Goal: Information Seeking & Learning: Learn about a topic

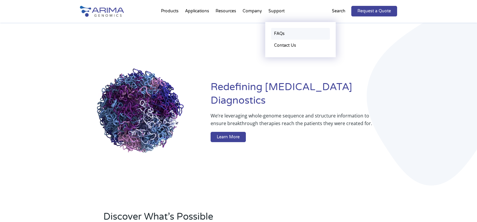
click at [280, 33] on link "FAQs" at bounding box center [300, 34] width 59 height 12
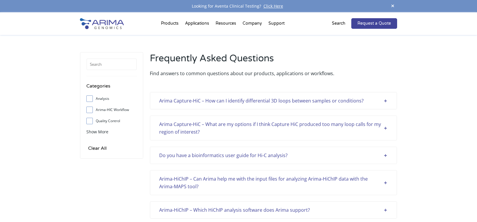
click at [320, 102] on div "Arima Capture-HiC – How can I identify differential 3D loops between samples or…" at bounding box center [273, 101] width 228 height 8
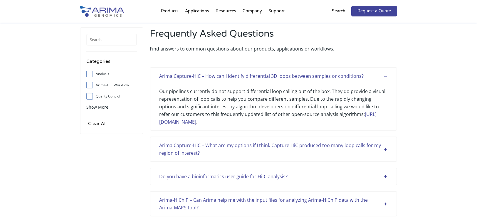
scroll to position [47, 0]
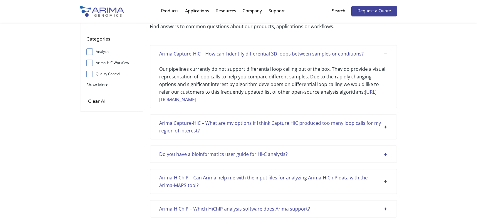
click at [361, 151] on div "Do you have a bioinformatics user guide for Hi-C analysis?" at bounding box center [273, 154] width 228 height 8
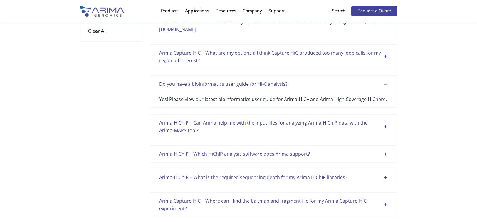
scroll to position [117, 0]
click at [359, 127] on div "Arima-HiChIP – Can Arima help me with the input files for analyzing Arima-HiChI…" at bounding box center [273, 126] width 228 height 15
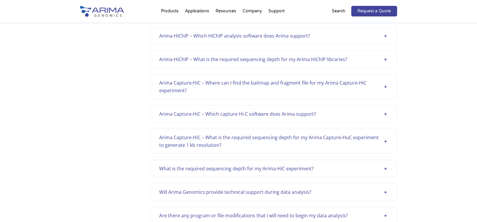
scroll to position [282, 0]
click at [357, 92] on div "Arima Capture-HiC – Where can I find the baitmap and fragment file for my Arima…" at bounding box center [273, 85] width 228 height 15
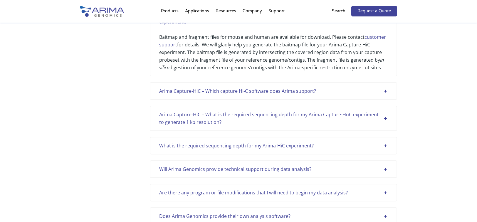
scroll to position [352, 0]
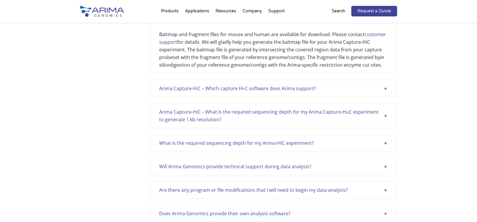
click at [373, 92] on div "Arima Capture-HiC – Which capture Hi-C software does Arima support?" at bounding box center [273, 89] width 228 height 8
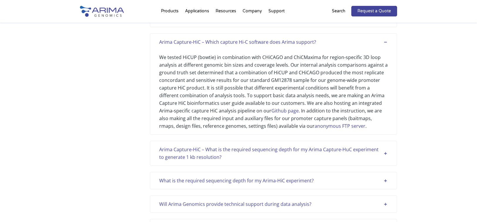
scroll to position [399, 0]
click at [376, 160] on div "Arima Capture-HiC – What is the required sequencing depth for my Arima Capture-…" at bounding box center [273, 152] width 228 height 15
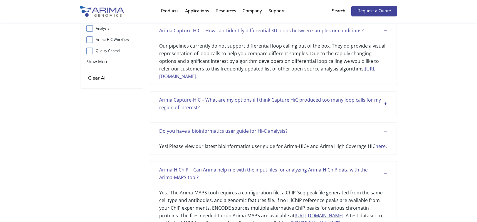
scroll to position [70, 0]
click at [383, 103] on div "Arima Capture-HiC – What are my options if I think Capture HiC produced too man…" at bounding box center [273, 103] width 228 height 15
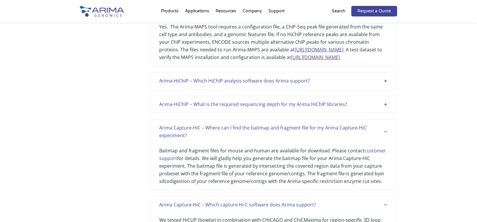
scroll to position [305, 0]
click at [385, 80] on div "Arima-HiChIP – Which HiChIP analysis software does Arima support?" at bounding box center [273, 80] width 228 height 8
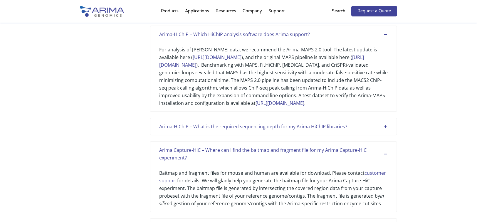
scroll to position [352, 0]
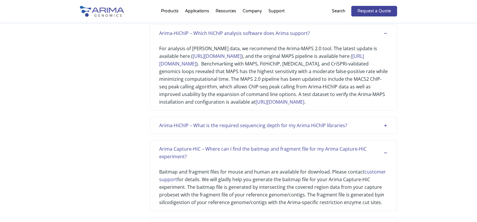
click at [385, 129] on div "Arima-HiChIP – What is the required sequencing depth for my Arima HiChIP librar…" at bounding box center [273, 126] width 228 height 8
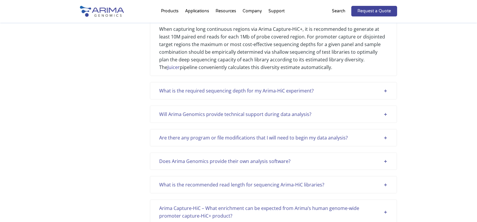
scroll to position [728, 0]
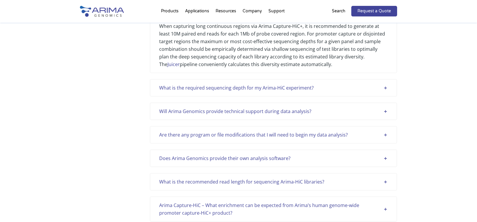
click at [384, 92] on div "What is the required sequencing depth for my Arima-HiC experiment?" at bounding box center [273, 88] width 228 height 8
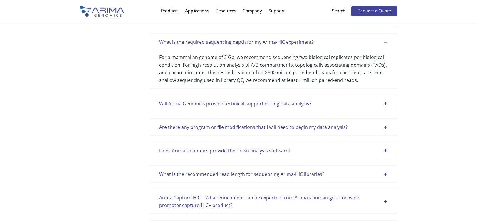
scroll to position [775, 0]
click at [384, 106] on div "Will Arima Genomics provide technical support during data analysis?" at bounding box center [273, 103] width 228 height 8
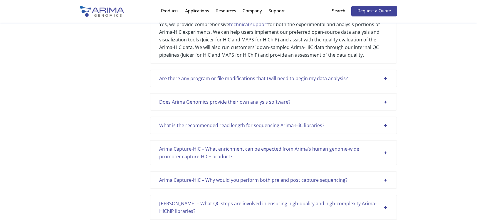
scroll to position [869, 0]
click at [386, 82] on div "Are there any program or file modifications that I will need to begin my data a…" at bounding box center [273, 78] width 228 height 8
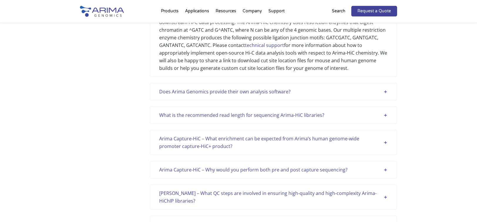
scroll to position [963, 0]
click at [385, 95] on div "Does Arima Genomics provide their own analysis software?" at bounding box center [273, 91] width 228 height 8
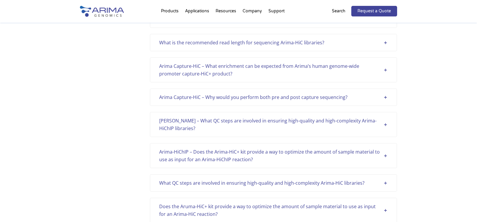
scroll to position [1127, 0]
click at [384, 46] on div "What is the recommended read length for sequencing Arima-HiC libraries?" at bounding box center [273, 42] width 228 height 8
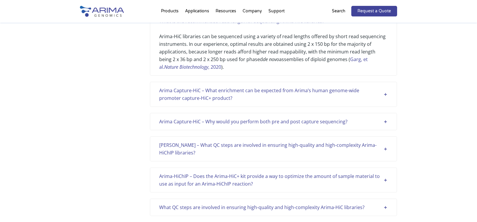
scroll to position [1151, 0]
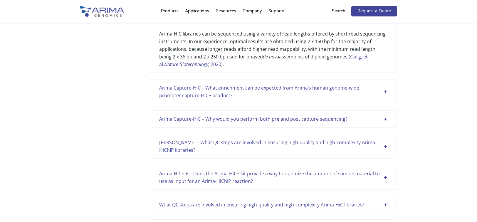
click at [384, 99] on div "Arima Capture-HiC – What enrichment can be expected from Arima’s human genome-w…" at bounding box center [273, 91] width 228 height 15
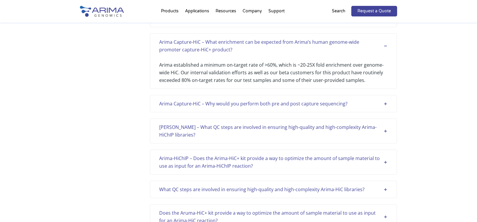
scroll to position [1198, 0]
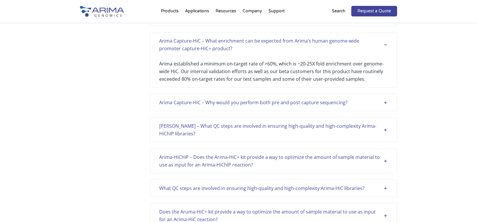
click at [386, 106] on div "Arima Capture-HiC – Why would you perform both pre and post capture sequencing?" at bounding box center [273, 103] width 228 height 8
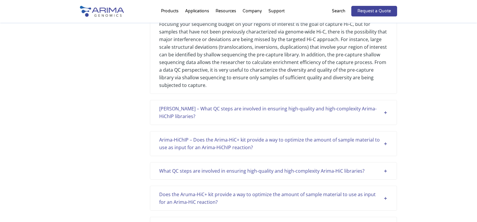
scroll to position [1292, 0]
click at [383, 120] on div "Arima HiChI – What QC steps are involved in ensuring high-quality and high-comp…" at bounding box center [273, 112] width 228 height 15
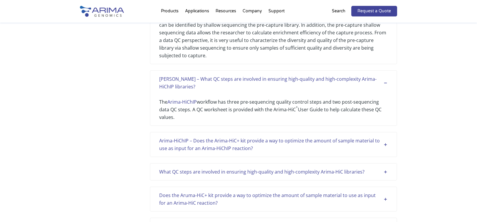
scroll to position [1339, 0]
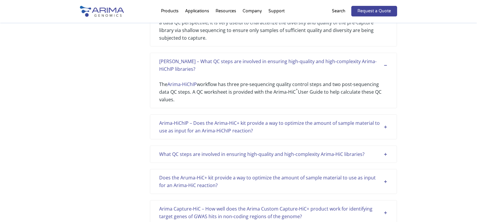
click at [385, 134] on div "Arima-HiChIP – Does the Arima-HiC+ kit provide a way to optimize the amount of …" at bounding box center [273, 126] width 228 height 15
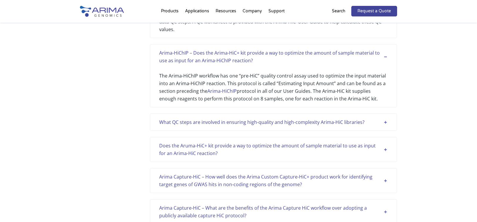
scroll to position [1409, 0]
click at [384, 126] on div "What QC steps are involved in ensuring high-quality and high-complexity Arima-H…" at bounding box center [273, 122] width 228 height 8
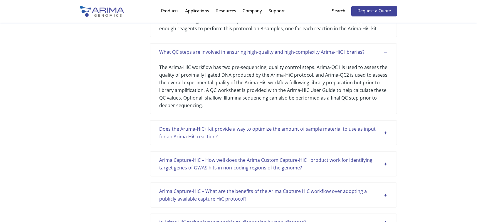
scroll to position [1480, 0]
click at [385, 140] on div "Does the Aruma-HiC+ kit provide a way to optimize the amount of sample material…" at bounding box center [273, 131] width 228 height 15
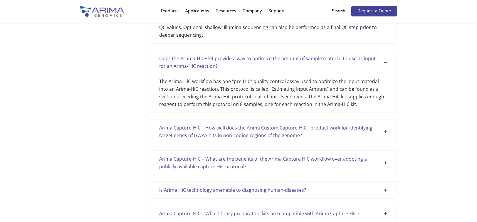
scroll to position [1550, 0]
click at [384, 139] on div "Arima Capture-HiC – How well does the Arima Custom Capture-HiC+ product work fo…" at bounding box center [273, 130] width 228 height 15
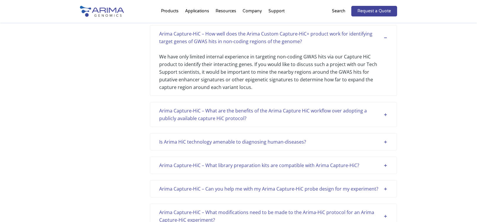
scroll to position [1644, 0]
click at [386, 122] on div "Arima Capture-HiC – What are the benefits of the Arima Capture HiC workflow ove…" at bounding box center [273, 113] width 228 height 15
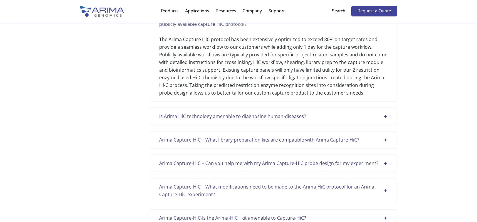
scroll to position [1738, 0]
click at [383, 120] on div "Is Arima HiC technology amenable to diagnosing human-diseases?" at bounding box center [273, 116] width 228 height 8
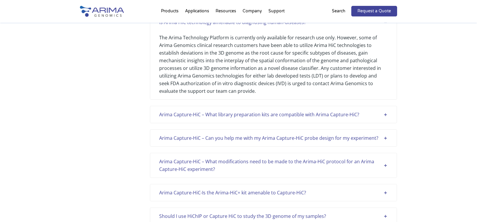
scroll to position [1832, 0]
click at [385, 118] on div "Arima Capture-HiC – What library preparation kits are compatible with Arima Cap…" at bounding box center [273, 114] width 228 height 8
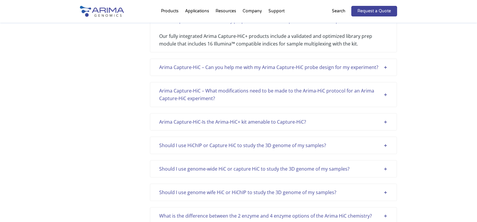
scroll to position [1926, 0]
click at [385, 70] on div "Arima Capture-HiC – Can you help me with my Arima Capture-HiC probe design for …" at bounding box center [273, 67] width 228 height 8
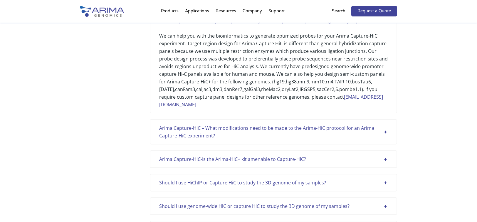
scroll to position [1973, 0]
click at [385, 139] on div "Arima Capture-HiC – What modifications need to be made to the Arima-HiC protoco…" at bounding box center [273, 130] width 228 height 15
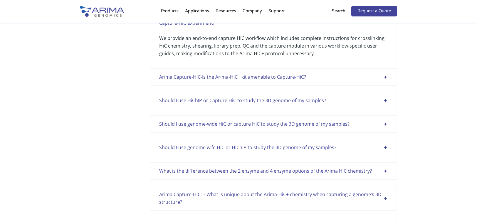
scroll to position [2090, 0]
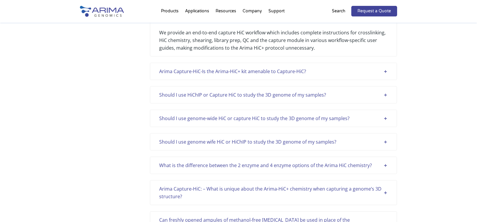
click at [384, 75] on div "Arima Capture-HiC-Is the Arima-HiC+ kit amenable to Capture-HiC?" at bounding box center [273, 72] width 228 height 8
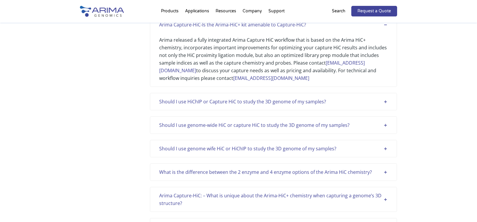
scroll to position [2137, 0]
click at [385, 105] on div "Should I use HiChIP or Capture HiC to study the 3D genome of my samples?" at bounding box center [273, 101] width 228 height 8
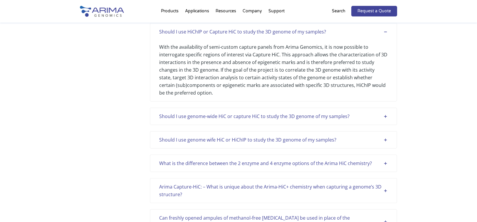
scroll to position [2208, 0]
click at [383, 119] on div "Should I use genome-wide HiC or capture HiC to study the 3D genome of my sample…" at bounding box center [273, 116] width 228 height 8
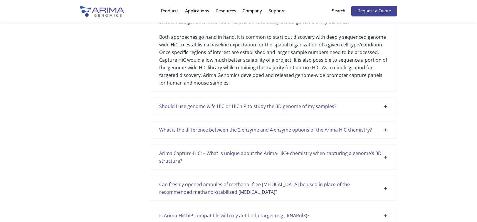
scroll to position [2302, 0]
click at [384, 110] on div "Should I use genome wife HiC or HiChIP to study the 3D genome of my samples?" at bounding box center [273, 106] width 228 height 8
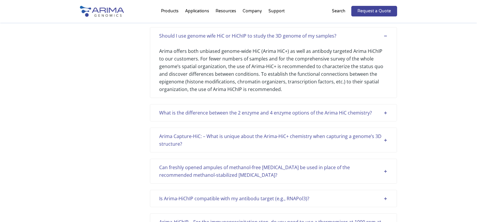
scroll to position [2372, 0]
click at [385, 116] on div "What is the difference between the 2 enzyme and 4 enzyme options of the Arima H…" at bounding box center [273, 113] width 228 height 8
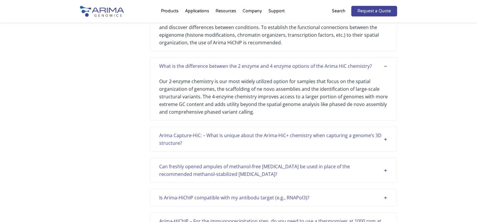
scroll to position [2419, 0]
click at [385, 146] on div "Arima Capture-HiC: – What is unique about the Arima-HiC+ chemistry when capturi…" at bounding box center [273, 138] width 228 height 15
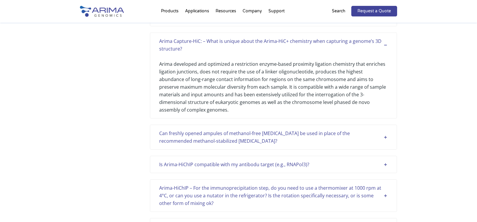
scroll to position [2513, 0]
click at [384, 144] on div "Can freshly opened ampules of methanol-free formaldehyde be used in place of th…" at bounding box center [273, 136] width 228 height 15
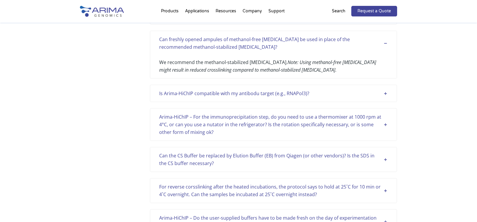
scroll to position [2607, 0]
click at [382, 97] on div "Is Arima-HiChIP compatible with my antibodu target (e.g., RNAPol3)?" at bounding box center [273, 93] width 228 height 8
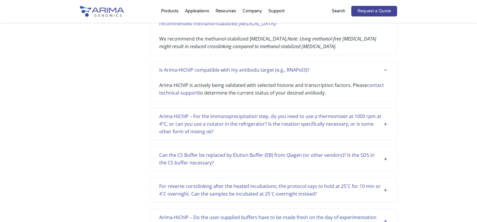
scroll to position [2630, 0]
click at [383, 132] on div "Arima-HiChIP – For the immunoprecipitation step, do you need to use a thermomix…" at bounding box center [273, 123] width 228 height 23
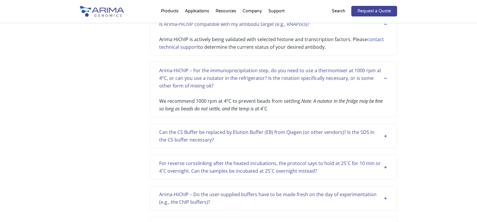
scroll to position [2677, 0]
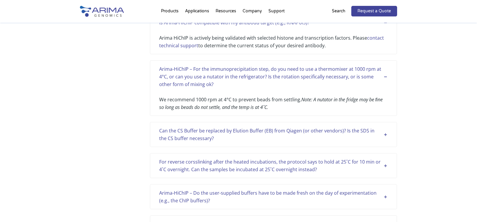
click at [385, 140] on div "Can the CS Buffer be replaced by Elution Buffer (EB) from Qiagen (or other vend…" at bounding box center [273, 134] width 228 height 15
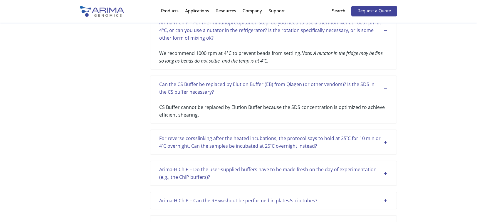
scroll to position [2724, 0]
click at [383, 149] on div "For reverse corsslinking after the heated incubations, the protocol says to hol…" at bounding box center [273, 141] width 228 height 15
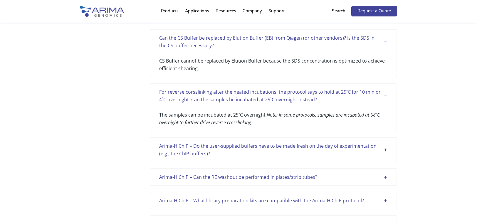
scroll to position [0, 0]
click at [385, 156] on div "Arima-HiChIP – Do the user-supplied buffers have to be made fresh on the day of…" at bounding box center [273, 148] width 228 height 15
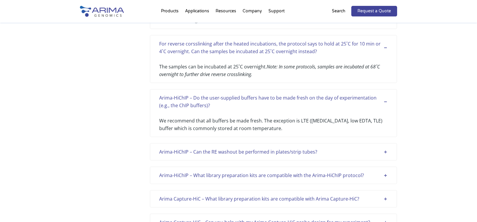
click at [386, 156] on div "Arima-HiChIP – Can the RE washout be performed in plates/strip tubes?" at bounding box center [273, 152] width 228 height 8
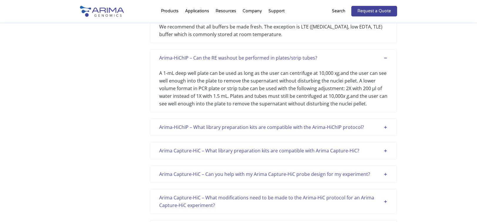
click at [383, 131] on div "Arima-HiChIP – What library preparation kits are compatible with the Arima-HiCh…" at bounding box center [273, 127] width 228 height 8
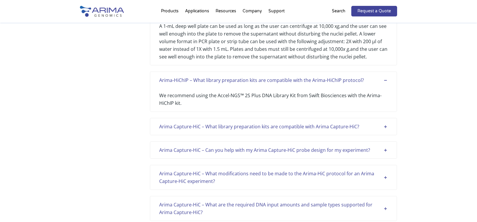
click at [385, 130] on div "Arima Capture-HiC – What library preparation kits are compatible with Arima Cap…" at bounding box center [273, 127] width 228 height 8
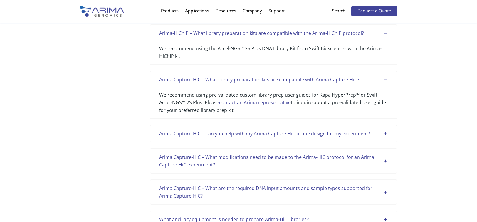
click at [385, 137] on div "Arima Capture-HiC – Can you help with my Arima Capture-HiC probe design for my …" at bounding box center [273, 134] width 228 height 8
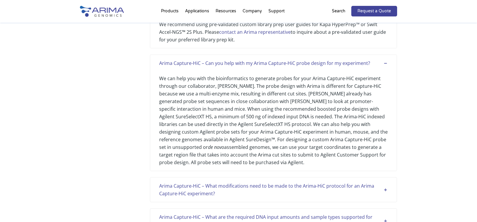
click at [385, 196] on div "Arima Capture-HiC – What modifications need to be made to the Arima-HiC protoco…" at bounding box center [273, 189] width 228 height 15
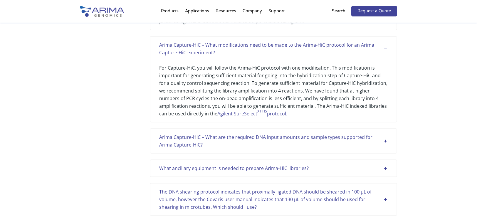
click at [384, 147] on div "Arima Capture-HiC – What are the required DNA input amounts and sample types su…" at bounding box center [273, 140] width 228 height 15
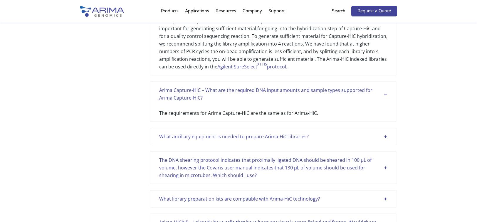
click at [386, 140] on div "What ancillary equipment is needed to prepare Arima-HiC libraries?" at bounding box center [273, 137] width 228 height 8
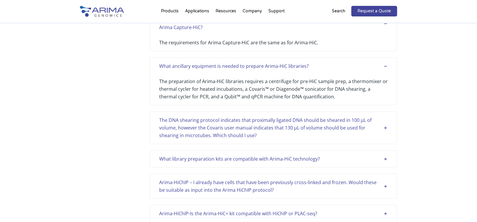
click at [384, 135] on div "The DNA shearing protocol indicates that proximally ligated DNA should be shear…" at bounding box center [273, 127] width 228 height 23
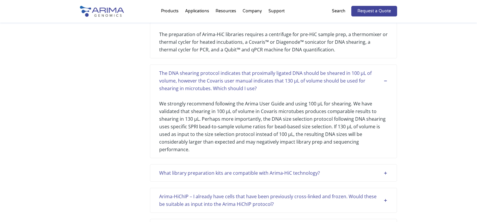
click at [383, 171] on div "What library preparation kits are compatible with Arima-HiC technology?" at bounding box center [273, 173] width 228 height 8
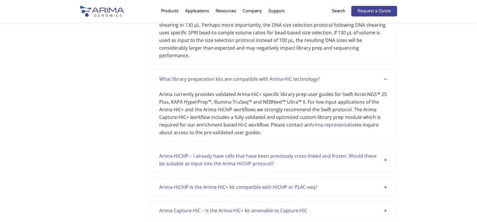
click at [386, 160] on div "Arima-HiChIP – I already have cells that have been previously cross-linked and …" at bounding box center [273, 159] width 228 height 15
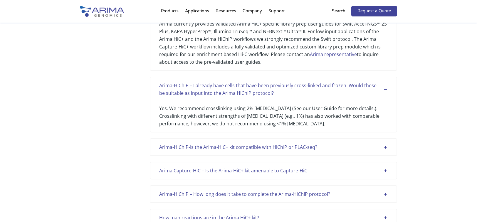
click at [385, 147] on div "Arima-HiChIP-Is the Arima-HiC+ kit compatible with HiChIP or PLAC-seq?" at bounding box center [273, 147] width 228 height 8
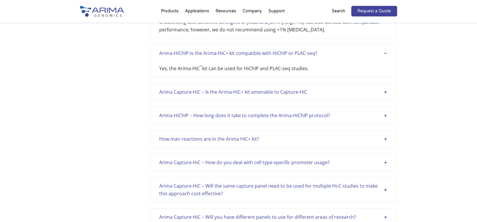
click at [386, 93] on div "Arima Capture-HiC – Is the Arima-HiC+ kit amenable to Capture-HiC" at bounding box center [273, 92] width 228 height 8
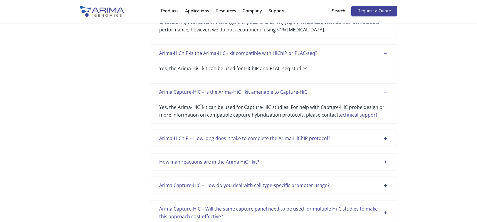
click at [385, 139] on div "Arima-HiChIP – How long does it take to complete the Arima-HiChIP protocol?" at bounding box center [273, 138] width 228 height 8
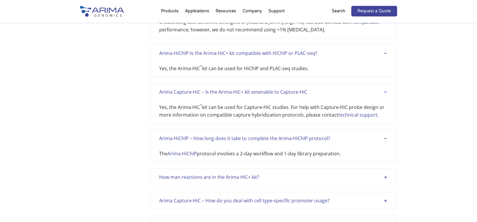
click at [384, 177] on div "How man reactions are in the Arima HiC+ kit?" at bounding box center [273, 177] width 228 height 8
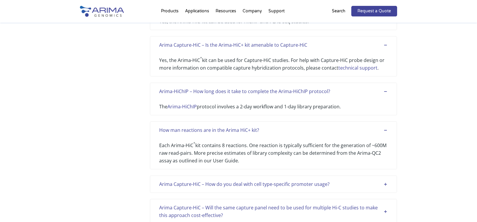
click at [385, 183] on div "Arima Capture-HiC – How do you deal with cell type-specific promoter usage?" at bounding box center [273, 184] width 228 height 8
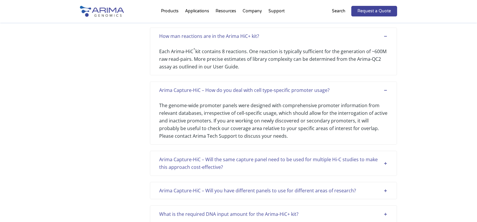
click at [383, 164] on div "Arima Capture-HiC – Will the same capture panel need to be used for multiple Hi…" at bounding box center [273, 163] width 228 height 15
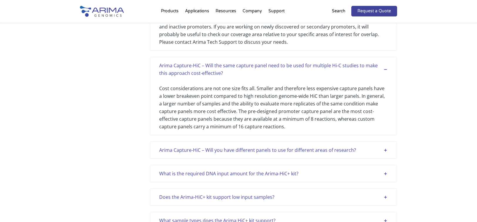
click at [383, 150] on div "Arima Capture-HiC – Will you have different panels to use for different areas o…" at bounding box center [273, 150] width 228 height 8
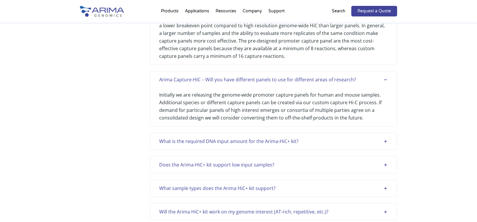
click at [385, 142] on div "What is the required DNA input amount for the Arima-HiC+ kit?" at bounding box center [273, 141] width 228 height 8
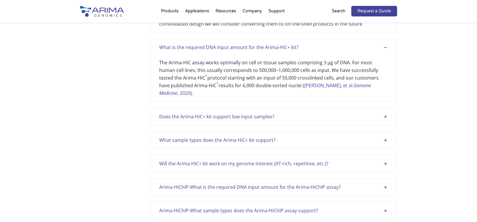
click at [386, 113] on div "Does the Arima-HiC+ kit support low input samples?" at bounding box center [273, 117] width 228 height 8
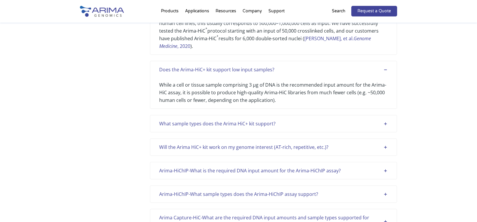
click at [383, 120] on div "What sample types does the Arima HiC+ kit support?" at bounding box center [273, 124] width 228 height 8
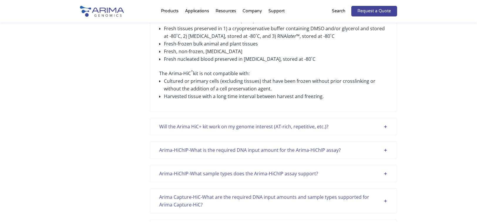
click at [384, 123] on div "Will the Arima HiC+ kit work on my genome interest (AT-rich, repetitive, etc.)?" at bounding box center [273, 127] width 228 height 8
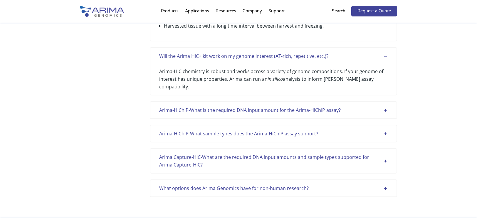
click at [385, 106] on div "Arima-HiChIP-What is the required DNA input amount for the Arima-HiChIP assay?" at bounding box center [273, 110] width 228 height 8
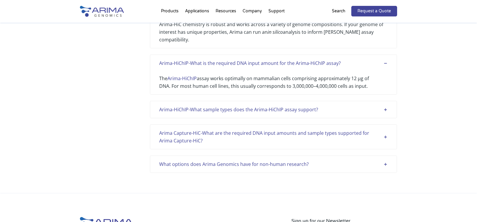
click at [385, 106] on div "Arima-HiChIP-What sample types does the Arima-HiChIP assay support?" at bounding box center [273, 110] width 228 height 8
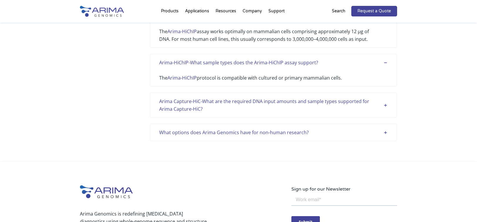
click at [386, 99] on div "Arima Capture-HiC-What are the required DNA input amounts and sample types supp…" at bounding box center [273, 104] width 228 height 15
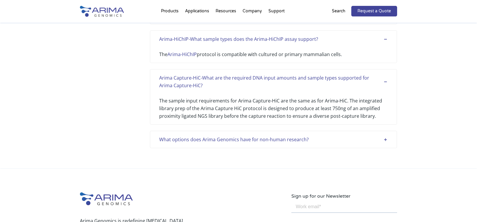
click at [385, 136] on div "What options does Arima Genomics have for non-human research?" at bounding box center [273, 140] width 228 height 8
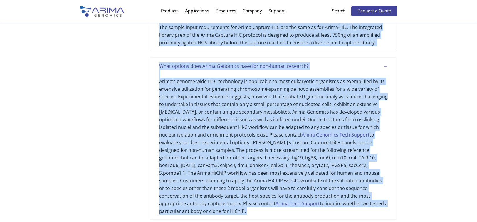
scroll to position [4689, 0]
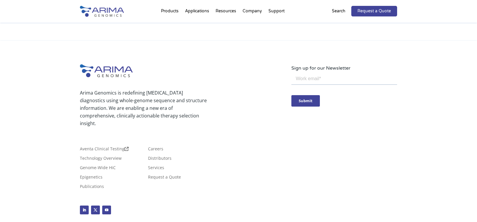
drag, startPoint x: 157, startPoint y: 100, endPoint x: 428, endPoint y: 24, distance: 281.5
copy div "Categories Analysis Arima-HIC Workflow Quality Control Sample Support Show More…"
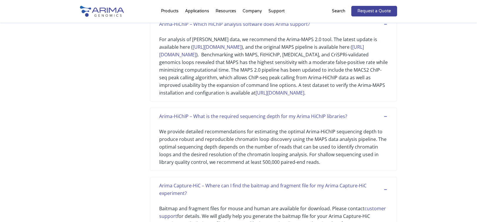
scroll to position [0, 0]
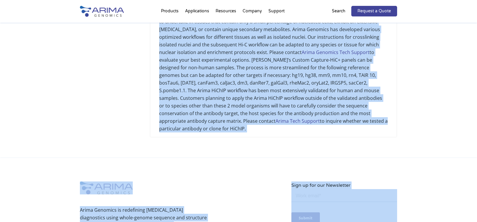
scroll to position [4619, 0]
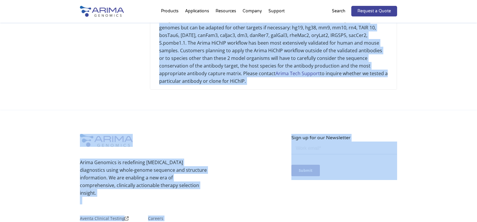
drag, startPoint x: 156, startPoint y: 100, endPoint x: 385, endPoint y: 66, distance: 231.5
copy div "Arima Capture-HiC – How can I identify differential 3D loops between samples or…"
